Goal: Information Seeking & Learning: Compare options

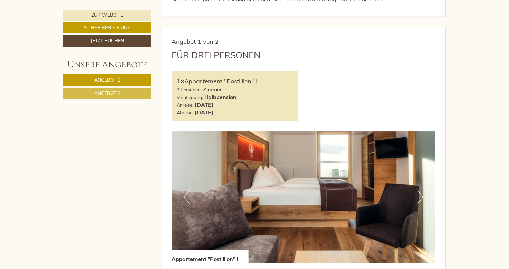
scroll to position [335, 0]
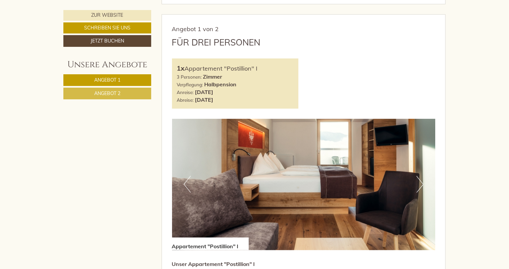
click at [419, 189] on button "Next" at bounding box center [419, 184] width 7 height 17
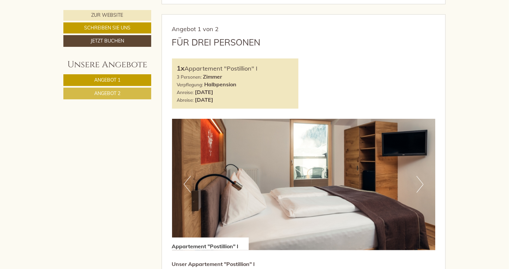
click at [419, 189] on button "Next" at bounding box center [419, 184] width 7 height 17
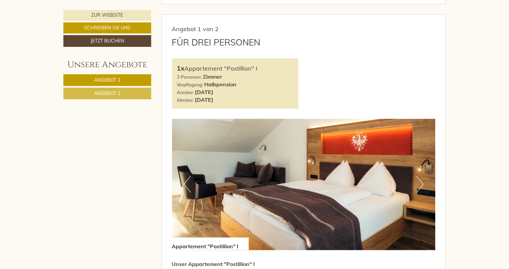
click at [419, 189] on button "Next" at bounding box center [419, 184] width 7 height 17
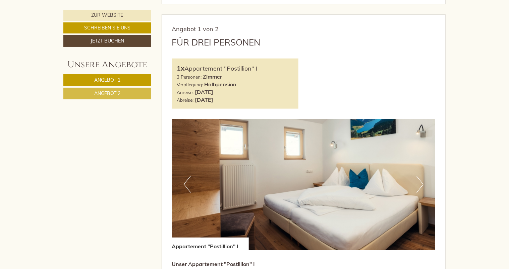
click at [419, 189] on button "Next" at bounding box center [419, 184] width 7 height 17
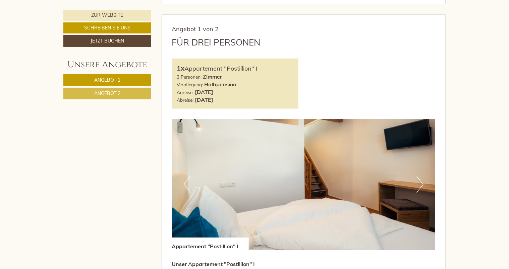
click at [419, 189] on button "Next" at bounding box center [419, 184] width 7 height 17
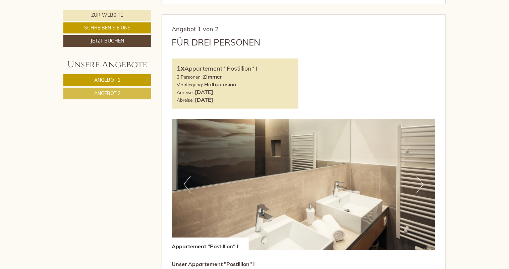
click at [419, 189] on button "Next" at bounding box center [419, 184] width 7 height 17
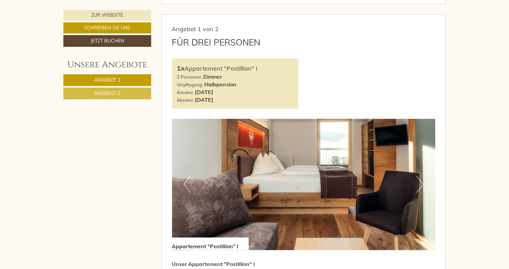
click at [419, 189] on button "Next" at bounding box center [419, 184] width 7 height 17
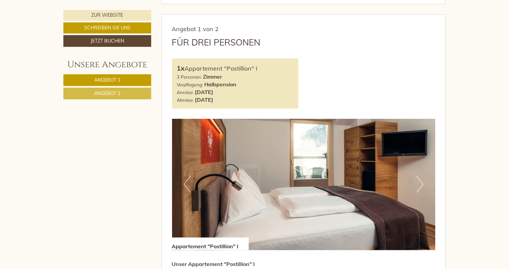
click at [419, 189] on button "Next" at bounding box center [419, 184] width 7 height 17
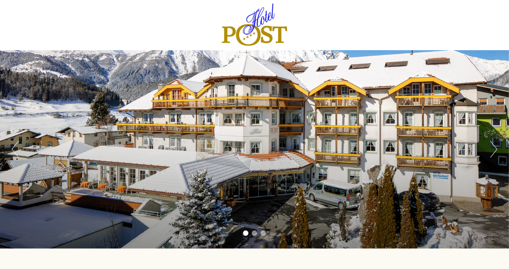
scroll to position [0, 0]
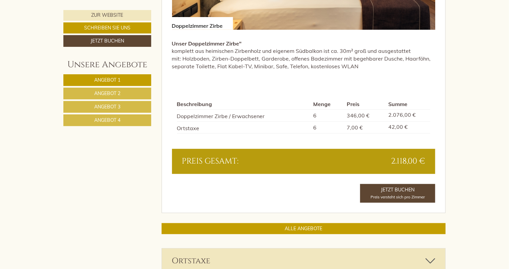
scroll to position [1441, 0]
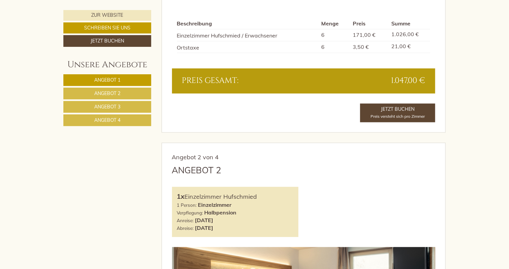
click at [109, 90] on span "Angebot 2" at bounding box center [107, 93] width 26 height 6
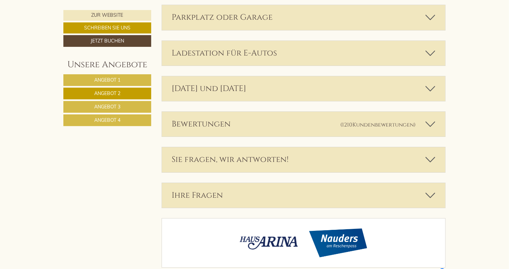
scroll to position [1134, 0]
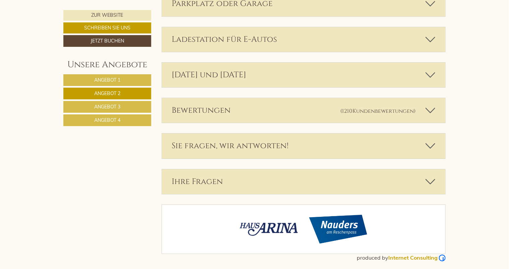
click at [130, 106] on link "Angebot 3" at bounding box center [107, 107] width 88 height 12
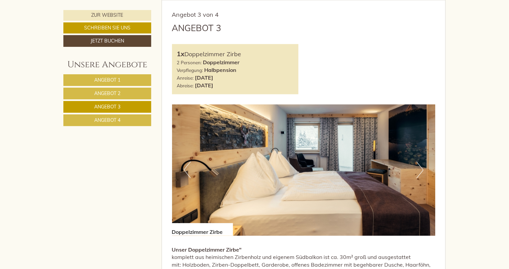
scroll to position [417, 0]
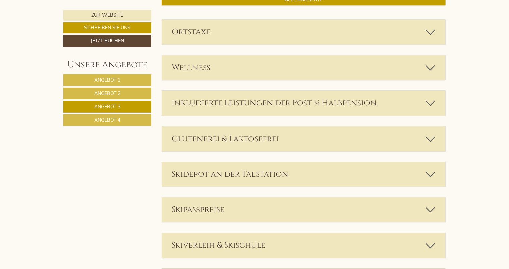
click at [120, 120] on span "Angebot 4" at bounding box center [107, 120] width 26 height 6
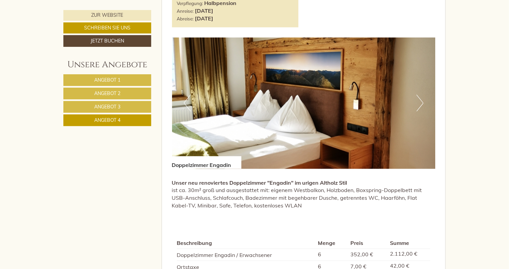
click at [418, 103] on button "Next" at bounding box center [419, 103] width 7 height 17
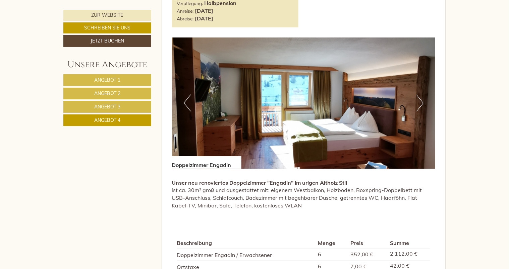
click at [418, 103] on button "Next" at bounding box center [419, 103] width 7 height 17
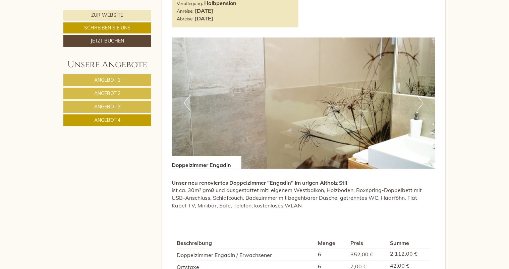
click at [418, 103] on button "Next" at bounding box center [419, 103] width 7 height 17
